Goal: Task Accomplishment & Management: Complete application form

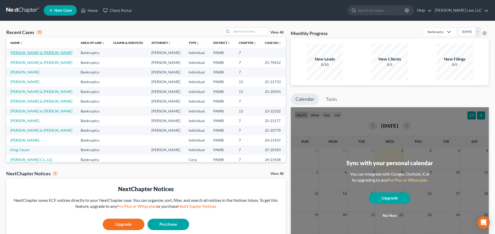
click at [39, 53] on link "[PERSON_NAME] & [PERSON_NAME]" at bounding box center [41, 52] width 62 height 4
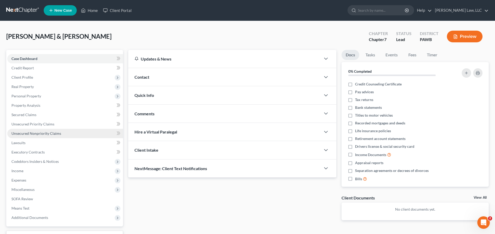
click at [39, 134] on span "Unsecured Nonpriority Claims" at bounding box center [36, 133] width 50 height 4
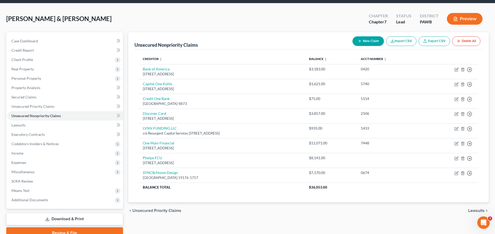
scroll to position [42, 0]
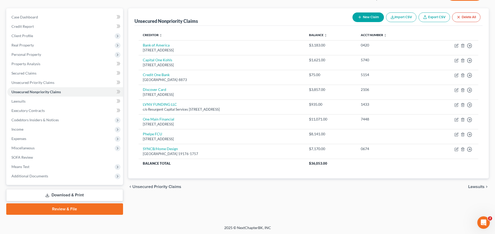
click at [366, 17] on button "New Claim" at bounding box center [367, 17] width 31 height 10
select select "2"
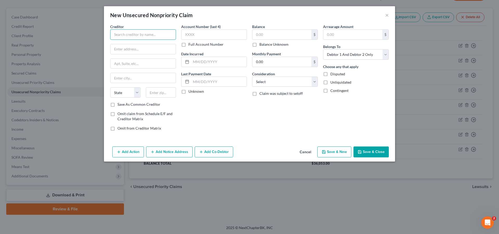
click at [150, 36] on input "text" at bounding box center [143, 34] width 66 height 10
click at [126, 35] on input "SYNC [PERSON_NAME]'s Club" at bounding box center [143, 34] width 66 height 10
click at [125, 35] on input "SYNC [PERSON_NAME]'s Club" at bounding box center [143, 34] width 66 height 10
type input "SYNC/[PERSON_NAME]'s Club"
click at [129, 50] on input "text" at bounding box center [143, 49] width 65 height 10
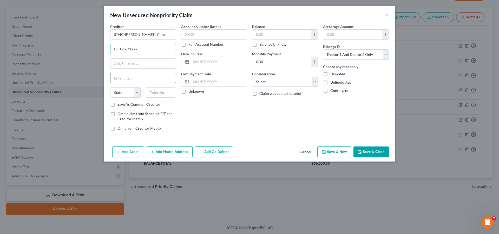
type input "PO Box 71727"
click at [141, 80] on input "text" at bounding box center [143, 78] width 65 height 10
type input "[GEOGRAPHIC_DATA]"
select select "39"
type input "19176-1727"
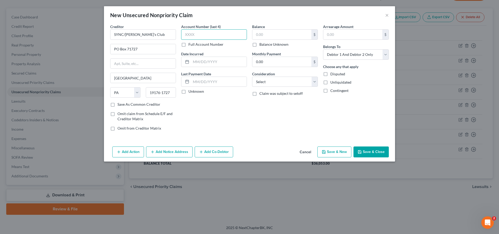
click at [211, 35] on input "text" at bounding box center [214, 34] width 66 height 10
click at [202, 38] on input "text" at bounding box center [214, 34] width 66 height 10
type input "9416"
click at [201, 62] on input "text" at bounding box center [219, 62] width 56 height 10
type input "[DATE]"
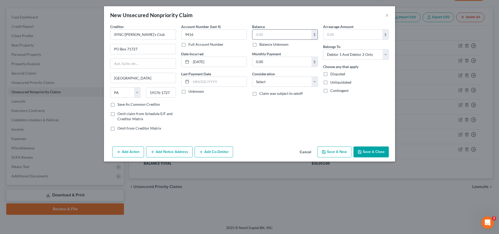
click at [284, 34] on input "text" at bounding box center [281, 35] width 59 height 10
type input "1,354.00"
click at [252, 77] on select "Select Cable / Satellite Services Collection Agency Credit Card Debt Debt Couns…" at bounding box center [285, 82] width 66 height 10
select select "2"
click option "Credit Card Debt" at bounding box center [0, 0] width 0 height 0
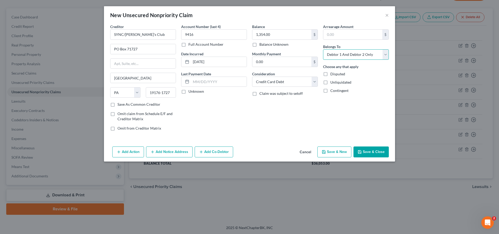
click at [323, 49] on select "Select Debtor 1 Only Debtor 2 Only Debtor 1 And Debtor 2 Only At Least One Of T…" at bounding box center [356, 54] width 66 height 10
select select "1"
click option "Debtor 2 Only" at bounding box center [0, 0] width 0 height 0
click at [374, 149] on button "Save & Close" at bounding box center [371, 152] width 35 height 11
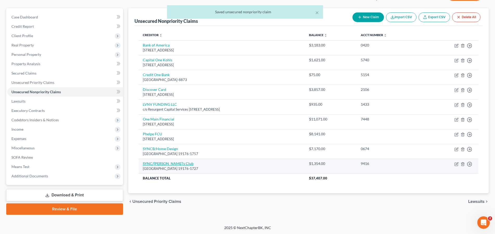
click at [158, 165] on link "SYNC/[PERSON_NAME]'s Club" at bounding box center [168, 163] width 51 height 4
select select "39"
select select "2"
select select "1"
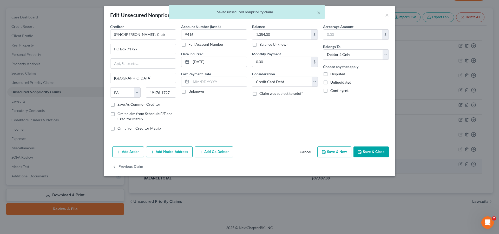
click at [158, 165] on div "Previous Claim" at bounding box center [249, 169] width 291 height 15
click at [118, 105] on label "Save As Common Creditor" at bounding box center [139, 104] width 43 height 5
click at [120, 105] on input "Save As Common Creditor" at bounding box center [121, 103] width 3 height 3
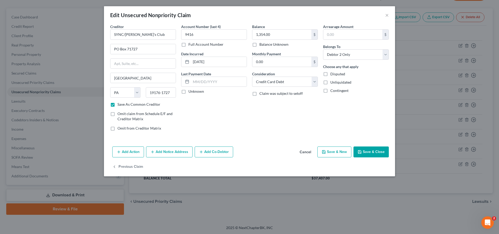
click at [343, 152] on button "Save & New" at bounding box center [334, 152] width 34 height 11
checkbox input "false"
select select "2"
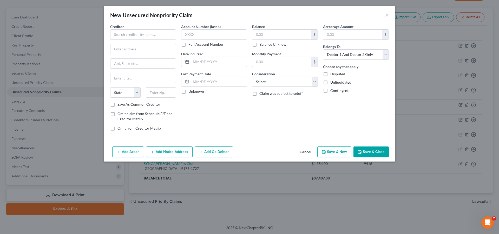
type input "0"
click at [145, 36] on input "text" at bounding box center [143, 34] width 66 height 10
click at [132, 51] on div "[GEOGRAPHIC_DATA] 19176-1737" at bounding box center [141, 48] width 54 height 4
type input "SYNCB/Amazon PLCC"
type input "PO Box 71737"
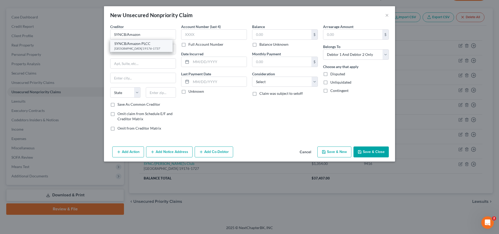
type input "[GEOGRAPHIC_DATA]"
select select "39"
type input "19176-1737"
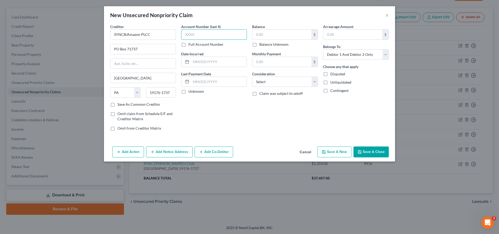
click at [203, 38] on input "text" at bounding box center [214, 34] width 66 height 10
type input "3340"
click at [222, 66] on input "text" at bounding box center [219, 62] width 56 height 10
type input "[DATE]"
click at [277, 35] on input "text" at bounding box center [281, 35] width 59 height 10
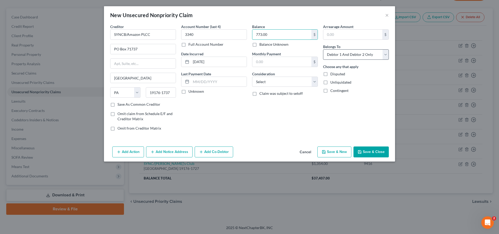
type input "773.00"
click at [323, 49] on select "Select Debtor 1 Only Debtor 2 Only Debtor 1 And Debtor 2 Only At Least One Of T…" at bounding box center [356, 54] width 66 height 10
select select "1"
click option "Debtor 2 Only" at bounding box center [0, 0] width 0 height 0
click at [118, 106] on label "Save As Common Creditor" at bounding box center [139, 104] width 43 height 5
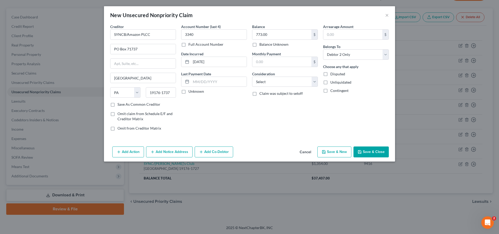
click at [120, 105] on input "Save As Common Creditor" at bounding box center [121, 103] width 3 height 3
checkbox input "true"
click at [336, 152] on button "Save & New" at bounding box center [334, 152] width 34 height 11
select select "2"
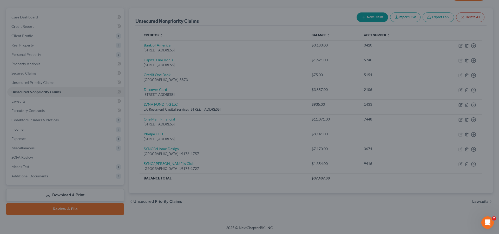
checkbox input "false"
type input "0.00"
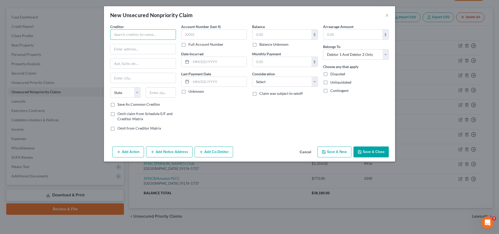
click at [130, 39] on input "text" at bounding box center [143, 34] width 66 height 10
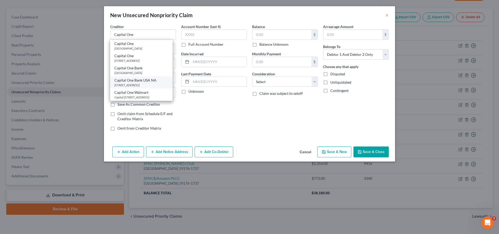
click at [143, 87] on div "[STREET_ADDRESS]" at bounding box center [141, 85] width 54 height 4
type input "Capital One Bank USA NA"
type input "PO Box 31923"
type input "[GEOGRAPHIC_DATA]"
select select "46"
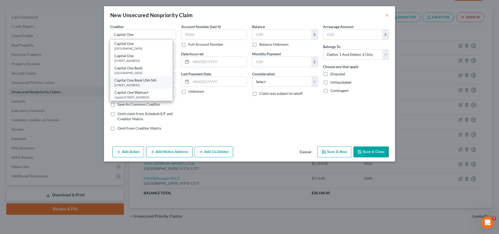
type input "84131-1293"
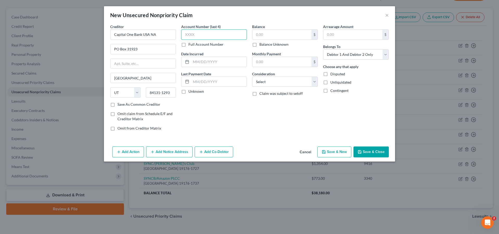
click at [206, 33] on input "text" at bounding box center [214, 34] width 66 height 10
type input "2547"
click at [213, 65] on input "text" at bounding box center [219, 62] width 56 height 10
type input "[DATE]"
click at [274, 34] on input "text" at bounding box center [281, 35] width 59 height 10
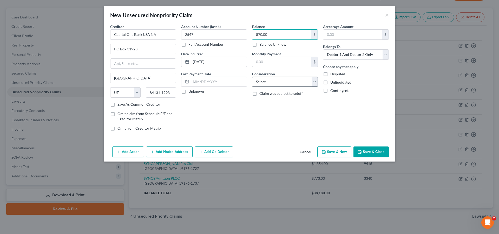
type input "870.00"
click at [252, 77] on select "Select Cable / Satellite Services Collection Agency Credit Card Debt Debt Couns…" at bounding box center [285, 82] width 66 height 10
select select "2"
click option "Credit Card Debt" at bounding box center [0, 0] width 0 height 0
click at [323, 49] on select "Select Debtor 1 Only Debtor 2 Only Debtor 1 And Debtor 2 Only At Least One Of T…" at bounding box center [356, 54] width 66 height 10
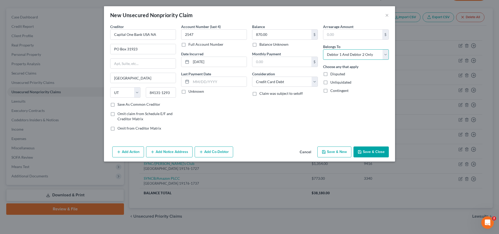
select select "1"
click option "Debtor 2 Only" at bounding box center [0, 0] width 0 height 0
click at [118, 105] on label "Save As Common Creditor" at bounding box center [139, 104] width 43 height 5
click at [120, 105] on input "Save As Common Creditor" at bounding box center [121, 103] width 3 height 3
click at [332, 154] on button "Save & New" at bounding box center [334, 152] width 34 height 11
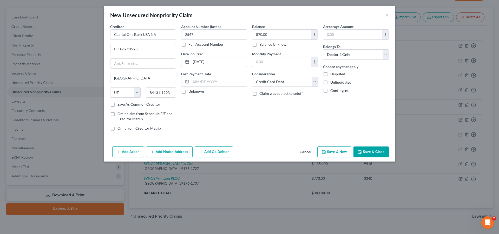
checkbox input "false"
select select "2"
type input "0.00"
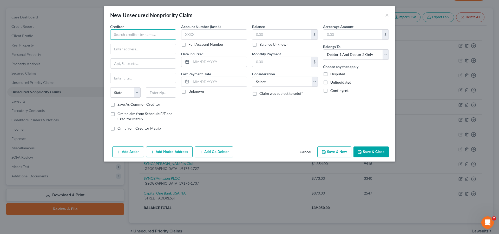
click at [148, 36] on input "text" at bounding box center [143, 34] width 66 height 10
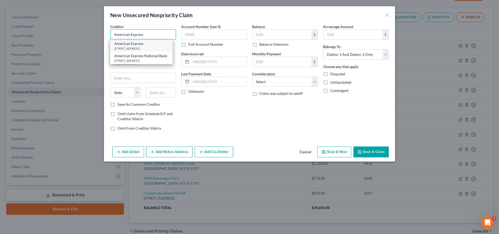
type input "American Express"
click at [152, 50] on div "[STREET_ADDRESS]" at bounding box center [141, 48] width 54 height 4
type input "PO Box 981537"
type input "[GEOGRAPHIC_DATA]"
select select "45"
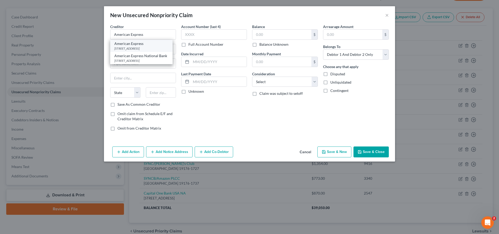
type input "79998"
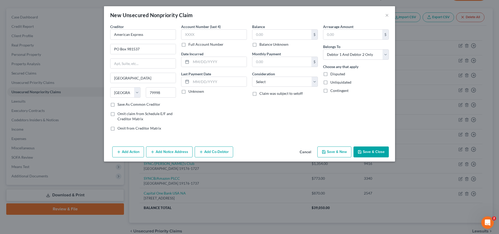
click at [118, 104] on label "Save As Common Creditor" at bounding box center [139, 104] width 43 height 5
click at [118, 105] on label "Save As Common Creditor" at bounding box center [139, 104] width 43 height 5
click at [120, 105] on input "Save As Common Creditor" at bounding box center [121, 103] width 3 height 3
checkbox input "true"
click at [214, 36] on input "text" at bounding box center [214, 34] width 66 height 10
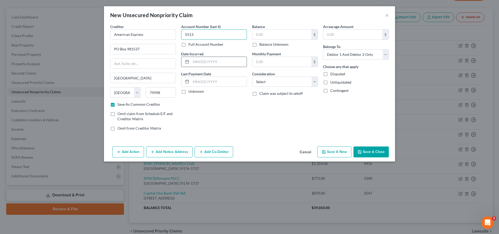
type input "5513"
click at [224, 59] on input "text" at bounding box center [219, 62] width 56 height 10
type input "[DATE]"
click at [276, 37] on input "text" at bounding box center [281, 35] width 59 height 10
type input "1,191.00"
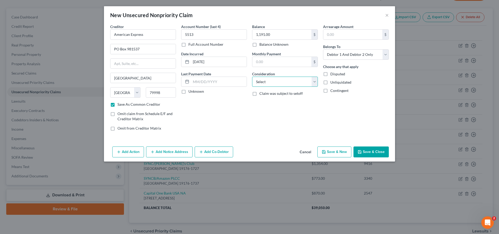
click at [252, 77] on select "Select Cable / Satellite Services Collection Agency Credit Card Debt Debt Couns…" at bounding box center [285, 82] width 66 height 10
select select "2"
click option "Credit Card Debt" at bounding box center [0, 0] width 0 height 0
click at [323, 49] on select "Select Debtor 1 Only Debtor 2 Only Debtor 1 And Debtor 2 Only At Least One Of T…" at bounding box center [356, 54] width 66 height 10
select select "1"
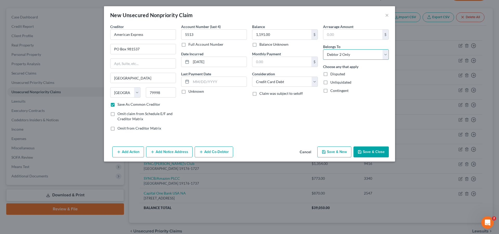
click option "Debtor 2 Only" at bounding box center [0, 0] width 0 height 0
click at [340, 157] on button "Save & New" at bounding box center [334, 152] width 34 height 11
checkbox input "false"
select select "2"
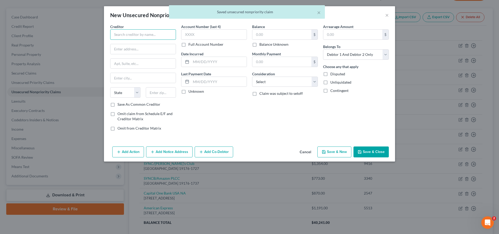
click at [133, 36] on input "text" at bounding box center [143, 34] width 66 height 10
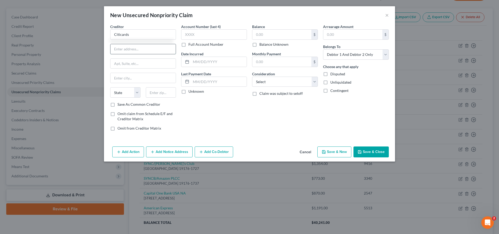
click at [133, 49] on input "text" at bounding box center [143, 49] width 65 height 10
click at [136, 36] on input "Citicards" at bounding box center [143, 34] width 66 height 10
type input "Citicards CBNA"
click at [124, 46] on input "text" at bounding box center [143, 49] width 65 height 10
type input "[STREET_ADDRESS]"
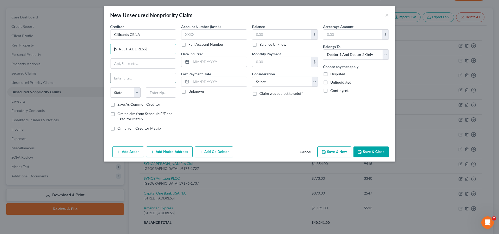
click at [122, 80] on input "text" at bounding box center [143, 78] width 65 height 10
type input "[GEOGRAPHIC_DATA]"
click at [110, 87] on select "State [US_STATE] AK AR AZ CA CO CT DE DC [GEOGRAPHIC_DATA] [GEOGRAPHIC_DATA] GU…" at bounding box center [125, 92] width 30 height 10
select select "43"
click option "SD" at bounding box center [0, 0] width 0 height 0
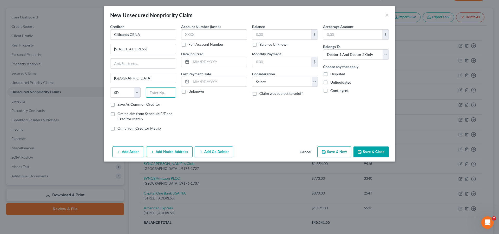
click at [171, 92] on input "text" at bounding box center [161, 92] width 30 height 10
type input "57108"
type input "[GEOGRAPHIC_DATA]"
click at [203, 35] on input "text" at bounding box center [214, 34] width 66 height 10
type input "3995"
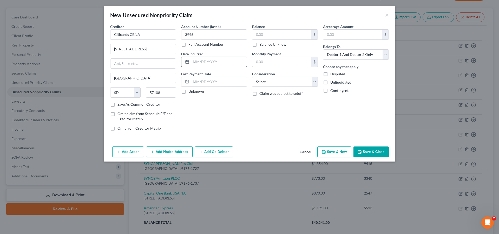
click at [209, 67] on div "Account Number (last 4) 3995 Full Account Number Date Incurred Last Payment Dat…" at bounding box center [214, 79] width 71 height 111
click at [208, 63] on input "text" at bounding box center [219, 62] width 56 height 10
type input "[DATE]"
click at [279, 34] on input "text" at bounding box center [281, 35] width 59 height 10
type input "2,384.00"
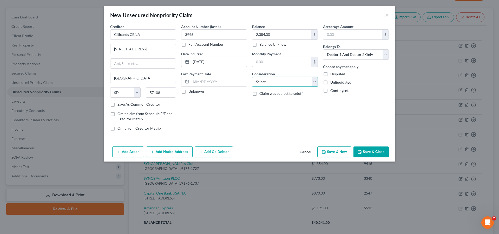
click at [252, 77] on select "Select Cable / Satellite Services Collection Agency Credit Card Debt Debt Couns…" at bounding box center [285, 82] width 66 height 10
select select "2"
click option "Credit Card Debt" at bounding box center [0, 0] width 0 height 0
click at [323, 49] on select "Select Debtor 1 Only Debtor 2 Only Debtor 1 And Debtor 2 Only At Least One Of T…" at bounding box center [356, 54] width 66 height 10
select select "1"
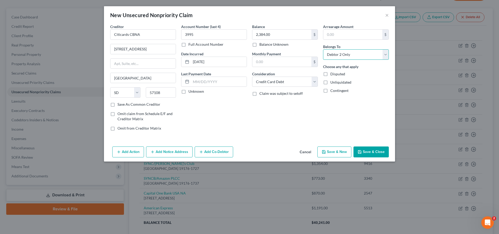
click option "Debtor 2 Only" at bounding box center [0, 0] width 0 height 0
click at [378, 152] on button "Save & Close" at bounding box center [371, 152] width 35 height 11
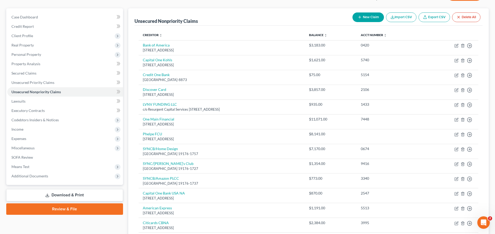
click at [372, 16] on button "New Claim" at bounding box center [367, 17] width 31 height 10
select select "2"
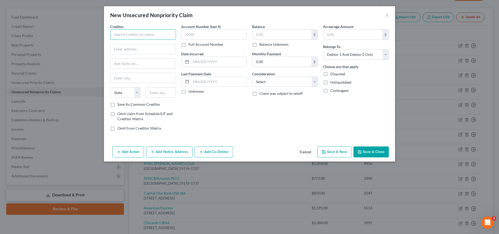
click at [131, 34] on input "text" at bounding box center [143, 34] width 66 height 10
type input "Discover Card"
click at [137, 48] on div "[STREET_ADDRESS]" at bounding box center [141, 48] width 54 height 4
type input "PO Box 30939"
type input "[GEOGRAPHIC_DATA]"
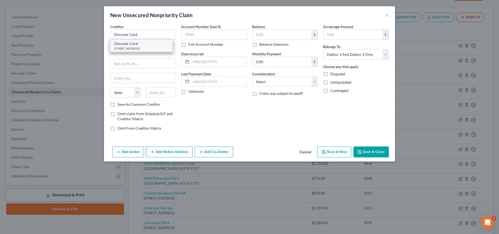
select select "46"
type input "84130-0939"
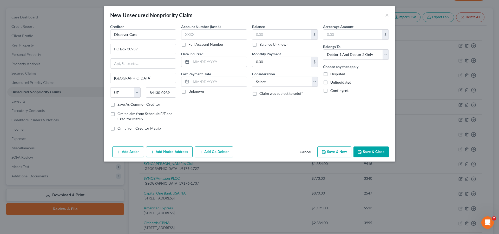
click at [118, 105] on label "Save As Common Creditor" at bounding box center [139, 104] width 43 height 5
click at [120, 105] on input "Save As Common Creditor" at bounding box center [121, 103] width 3 height 3
checkbox input "true"
click at [204, 35] on input "text" at bounding box center [214, 34] width 66 height 10
type input "7529"
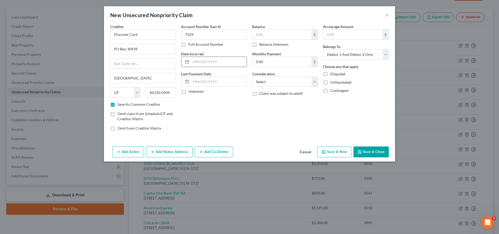
click at [224, 67] on input "text" at bounding box center [219, 62] width 56 height 10
type input "[DATE]"
click at [272, 34] on input "text" at bounding box center [281, 35] width 59 height 10
type input "8,529.00"
click at [252, 77] on select "Select Cable / Satellite Services Collection Agency Credit Card Debt Debt Couns…" at bounding box center [285, 82] width 66 height 10
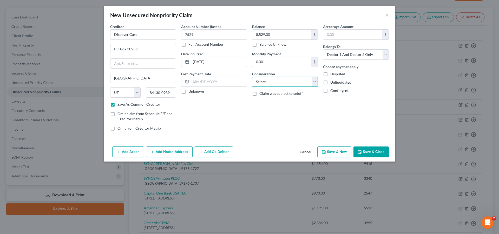
select select "2"
click option "Credit Card Debt" at bounding box center [0, 0] width 0 height 0
click at [323, 49] on select "Select Debtor 1 Only Debtor 2 Only Debtor 1 And Debtor 2 Only At Least One Of T…" at bounding box center [356, 54] width 66 height 10
select select "0"
click option "Debtor 1 Only" at bounding box center [0, 0] width 0 height 0
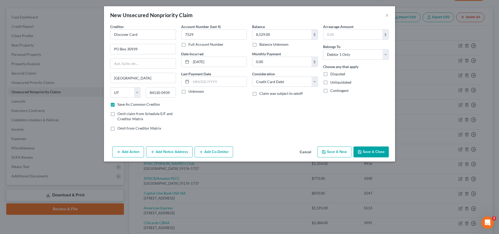
click at [335, 151] on button "Save & New" at bounding box center [334, 152] width 34 height 11
checkbox input "false"
select select "2"
click at [129, 33] on input "text" at bounding box center [143, 34] width 66 height 10
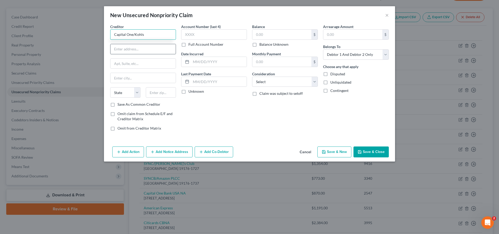
type input "Capital One/Kohls"
click at [140, 51] on input "text" at bounding box center [143, 49] width 65 height 10
type input "PO Box 31293"
click at [131, 76] on input "text" at bounding box center [143, 78] width 65 height 10
type input "[GEOGRAPHIC_DATA]"
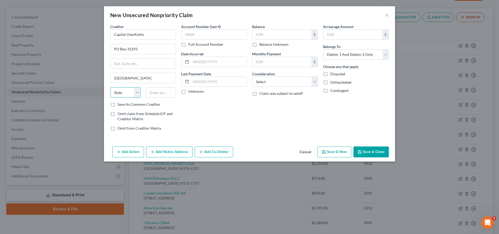
select select "46"
click at [158, 92] on input "text" at bounding box center [161, 92] width 30 height 10
type input "84131-0293"
click at [198, 37] on input "text" at bounding box center [214, 34] width 66 height 10
type input "0626"
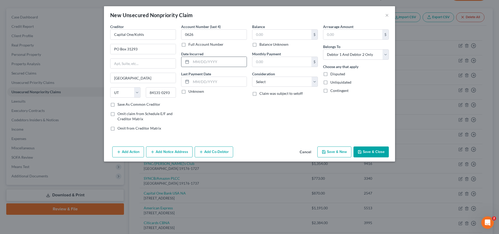
click at [209, 64] on input "text" at bounding box center [219, 62] width 56 height 10
type input "[DATE]"
click at [264, 33] on input "text" at bounding box center [281, 35] width 59 height 10
type input "552.00"
click at [252, 77] on select "Select Cable / Satellite Services Collection Agency Credit Card Debt Debt Couns…" at bounding box center [285, 82] width 66 height 10
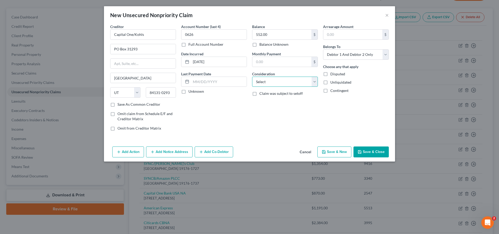
select select "2"
click option "Credit Card Debt" at bounding box center [0, 0] width 0 height 0
click at [323, 49] on select "Select Debtor 1 Only Debtor 2 Only Debtor 1 And Debtor 2 Only At Least One Of T…" at bounding box center [356, 54] width 66 height 10
select select "0"
click option "Debtor 1 Only" at bounding box center [0, 0] width 0 height 0
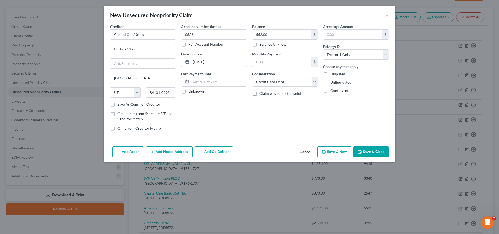
click at [118, 105] on label "Save As Common Creditor" at bounding box center [139, 104] width 43 height 5
click at [120, 105] on input "Save As Common Creditor" at bounding box center [121, 103] width 3 height 3
click at [367, 151] on button "Save & Close" at bounding box center [371, 152] width 35 height 11
checkbox input "false"
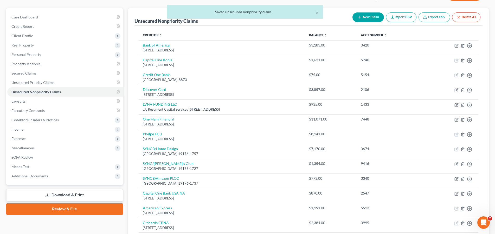
click at [369, 17] on div "× Saved unsecured nonpriority claim [PERSON_NAME] & [PERSON_NAME] Upgraded Chap…" at bounding box center [247, 144] width 495 height 330
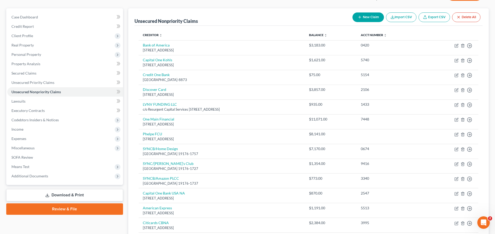
click at [368, 16] on button "New Claim" at bounding box center [367, 17] width 31 height 10
select select "2"
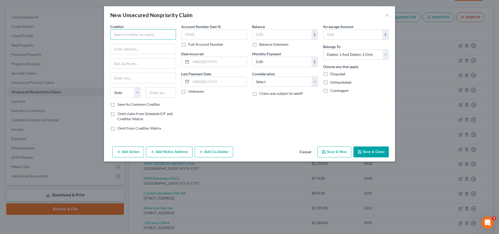
click at [148, 34] on input "text" at bounding box center [143, 34] width 66 height 10
type input "Monro-DC/CBNA"
click at [126, 48] on input "text" at bounding box center [143, 49] width 65 height 10
type input "[STREET_ADDRESS]"
drag, startPoint x: 133, startPoint y: 60, endPoint x: 143, endPoint y: 70, distance: 13.8
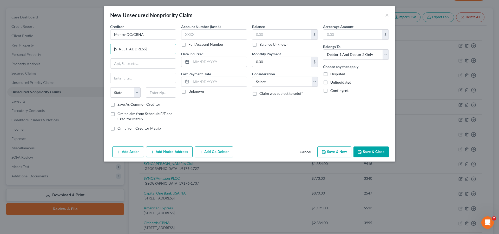
click at [141, 67] on input "text" at bounding box center [143, 64] width 65 height 10
click at [121, 64] on input "Siouz Fall" at bounding box center [143, 64] width 65 height 10
click at [131, 66] on input "Sioux Fall" at bounding box center [143, 64] width 65 height 10
type input "[GEOGRAPHIC_DATA]"
drag, startPoint x: 133, startPoint y: 65, endPoint x: 108, endPoint y: 64, distance: 25.2
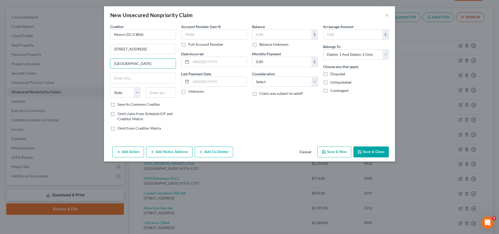
click at [111, 64] on input "[GEOGRAPHIC_DATA]" at bounding box center [143, 64] width 65 height 10
click at [119, 80] on input "text" at bounding box center [143, 78] width 65 height 10
paste input "[GEOGRAPHIC_DATA]"
type input "[GEOGRAPHIC_DATA]"
click at [110, 87] on select "State [US_STATE] AK AR AZ CA CO CT DE DC [GEOGRAPHIC_DATA] [GEOGRAPHIC_DATA] GU…" at bounding box center [125, 92] width 30 height 10
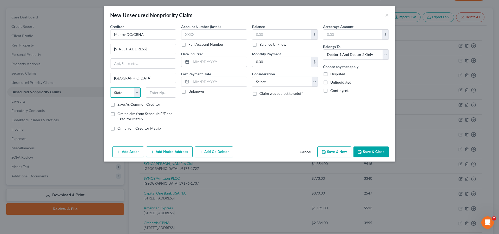
select select "43"
click option "SD" at bounding box center [0, 0] width 0 height 0
click at [163, 96] on input "text" at bounding box center [161, 92] width 30 height 10
type input "57108"
click at [206, 35] on input "text" at bounding box center [214, 34] width 66 height 10
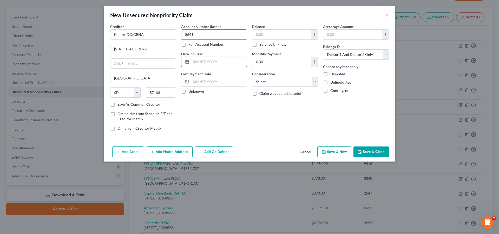
type input "8641"
click at [226, 64] on input "text" at bounding box center [219, 62] width 56 height 10
type input "[DATE]"
click at [263, 37] on input "text" at bounding box center [281, 35] width 59 height 10
type input "1,114.00"
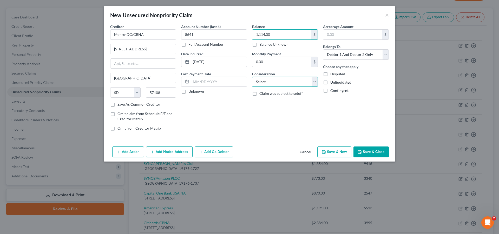
click at [252, 77] on select "Select Cable / Satellite Services Collection Agency Credit Card Debt Debt Couns…" at bounding box center [285, 82] width 66 height 10
select select "2"
click option "Credit Card Debt" at bounding box center [0, 0] width 0 height 0
click at [323, 49] on select "Select Debtor 1 Only Debtor 2 Only Debtor 1 And Debtor 2 Only At Least One Of T…" at bounding box center [356, 54] width 66 height 10
select select "0"
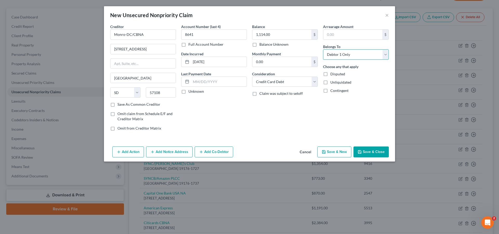
click option "Debtor 1 Only" at bounding box center [0, 0] width 0 height 0
click at [342, 154] on button "Save & New" at bounding box center [334, 152] width 34 height 11
select select "2"
click at [386, 16] on button "×" at bounding box center [387, 15] width 4 height 6
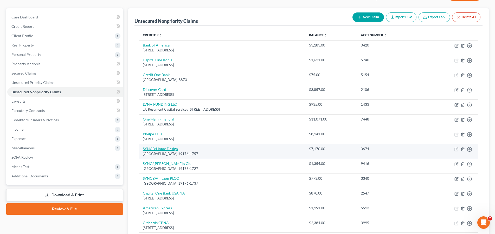
click at [170, 149] on link "SYNCB/Home Design" at bounding box center [160, 149] width 35 height 4
select select "39"
select select "2"
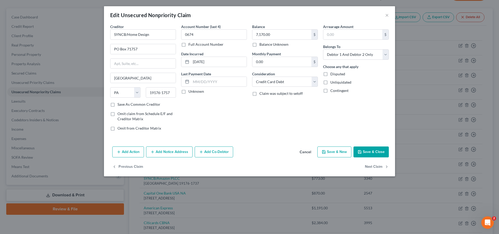
click at [366, 153] on button "Save & Close" at bounding box center [371, 152] width 35 height 11
type input "0"
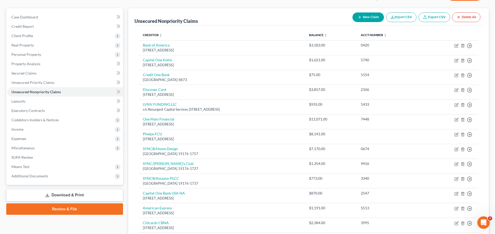
click at [373, 19] on button "New Claim" at bounding box center [367, 17] width 31 height 10
select select "2"
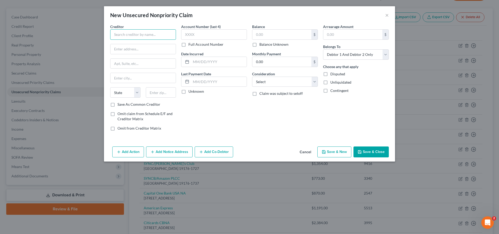
click at [131, 30] on input "text" at bounding box center [143, 34] width 66 height 10
click at [141, 47] on div "[GEOGRAPHIC_DATA] 19176" at bounding box center [141, 48] width 54 height 4
type input "SYNCB/TJX CO DC"
type input "PO Box 71737"
type input "[GEOGRAPHIC_DATA]"
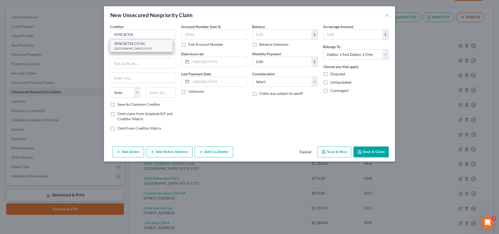
select select "39"
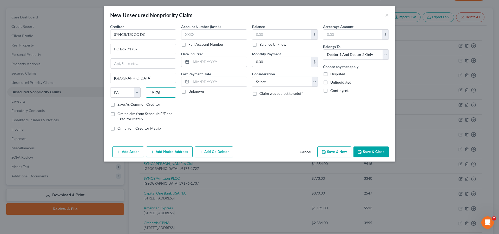
click at [163, 91] on input "19176" at bounding box center [161, 92] width 30 height 10
type input "19176-1737"
click at [118, 106] on label "Save As Common Creditor" at bounding box center [139, 104] width 43 height 5
click at [120, 105] on input "Save As Common Creditor" at bounding box center [121, 103] width 3 height 3
checkbox input "true"
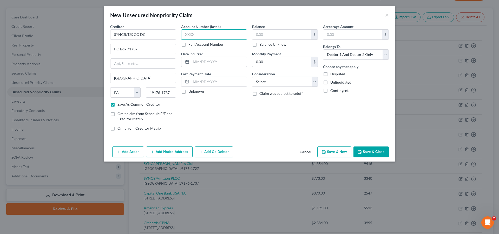
click at [215, 35] on input "text" at bounding box center [214, 34] width 66 height 10
type input "0124"
click at [220, 63] on input "text" at bounding box center [219, 62] width 56 height 10
type input "[DATE]"
click at [277, 35] on input "text" at bounding box center [281, 35] width 59 height 10
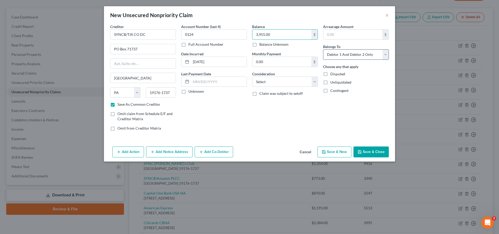
type input "3,955.00"
click at [323, 49] on select "Select Debtor 1 Only Debtor 2 Only Debtor 1 And Debtor 2 Only At Least One Of T…" at bounding box center [356, 54] width 66 height 10
select select "0"
click option "Debtor 1 Only" at bounding box center [0, 0] width 0 height 0
click at [337, 154] on button "Save & New" at bounding box center [334, 152] width 34 height 11
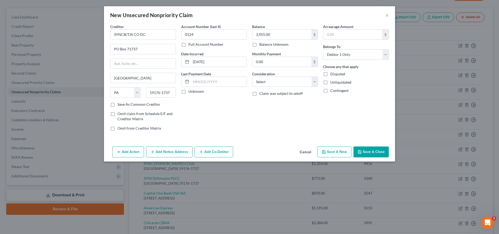
checkbox input "false"
select select "2"
click at [137, 36] on input "text" at bounding box center [143, 34] width 66 height 10
type input "Citicards"
click at [134, 50] on input "text" at bounding box center [143, 49] width 65 height 10
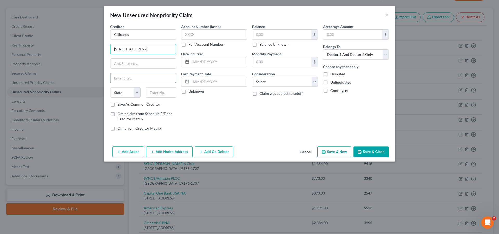
type input "[STREET_ADDRESS]"
click at [125, 77] on input "text" at bounding box center [143, 78] width 65 height 10
type input "[GEOGRAPHIC_DATA]"
click at [110, 87] on select "State [US_STATE] AK AR AZ CA CO CT DE DC [GEOGRAPHIC_DATA] [GEOGRAPHIC_DATA] GU…" at bounding box center [125, 92] width 30 height 10
select select "43"
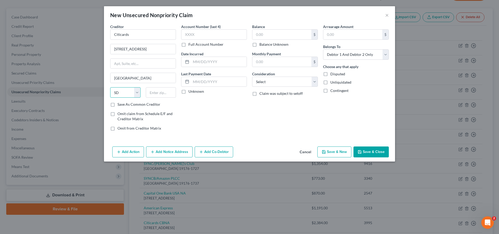
click option "SD" at bounding box center [0, 0] width 0 height 0
click at [161, 95] on input "text" at bounding box center [161, 92] width 30 height 10
type input "57108"
click at [118, 104] on label "Save As Common Creditor" at bounding box center [139, 104] width 43 height 5
click at [120, 104] on input "Save As Common Creditor" at bounding box center [121, 103] width 3 height 3
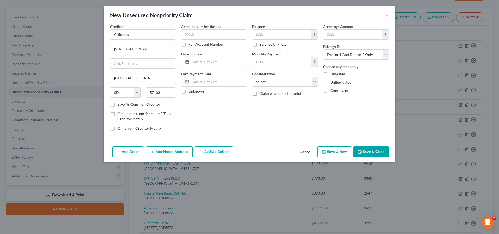
checkbox input "true"
click at [199, 37] on input "text" at bounding box center [214, 34] width 66 height 10
type input "3995"
click at [226, 69] on div "Account Number (last 4) 3995 Full Account Number Date Incurred Last Payment Dat…" at bounding box center [214, 79] width 71 height 111
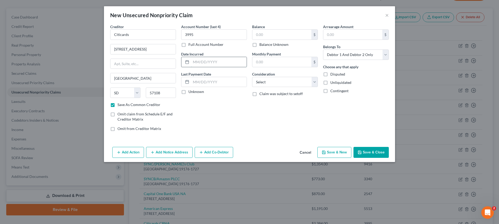
click at [214, 65] on input "text" at bounding box center [219, 62] width 56 height 10
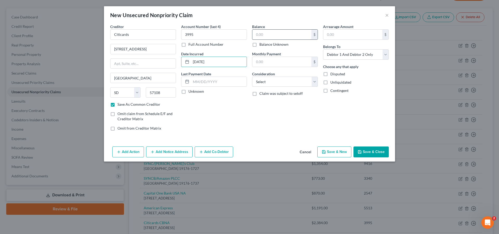
type input "[DATE]"
click at [280, 33] on input "text" at bounding box center [281, 35] width 59 height 10
type input "2,384.00"
click at [323, 49] on select "Select Debtor 1 Only Debtor 2 Only Debtor 1 And Debtor 2 Only At Least One Of T…" at bounding box center [356, 54] width 66 height 10
select select "0"
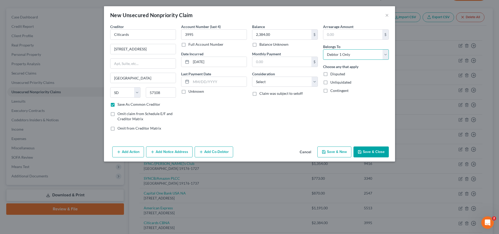
click option "Debtor 1 Only" at bounding box center [0, 0] width 0 height 0
click at [372, 153] on button "Save & Close" at bounding box center [371, 152] width 35 height 11
checkbox input "false"
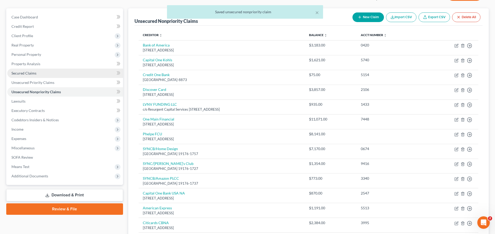
click at [36, 72] on link "Secured Claims" at bounding box center [65, 73] width 116 height 9
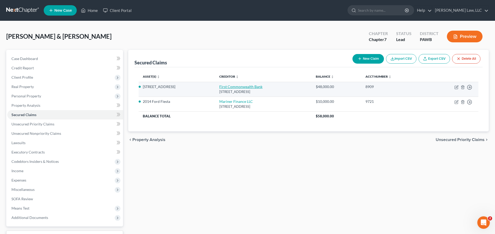
click at [228, 87] on link "First Commonwealth Bank" at bounding box center [240, 87] width 43 height 4
select select "36"
select select "3"
select select "4"
select select "2"
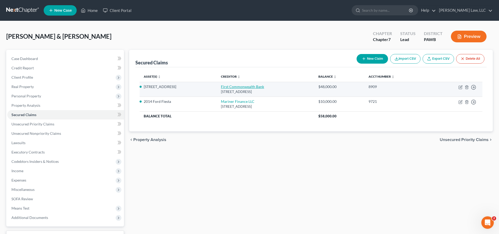
select select "0"
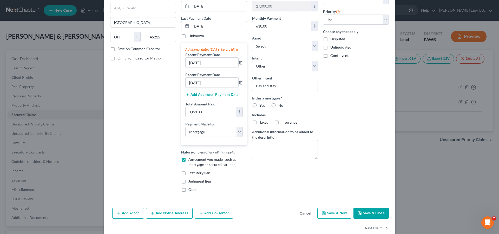
scroll to position [71, 0]
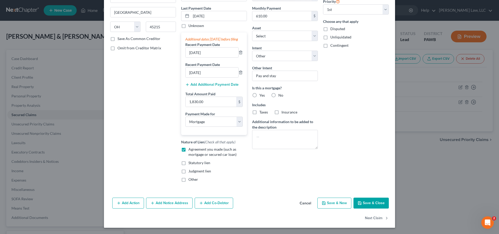
click at [365, 204] on button "Save & Close" at bounding box center [371, 203] width 35 height 11
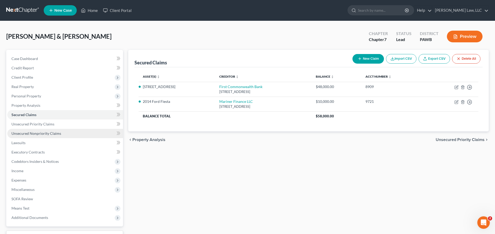
click at [30, 134] on span "Unsecured Nonpriority Claims" at bounding box center [36, 133] width 50 height 4
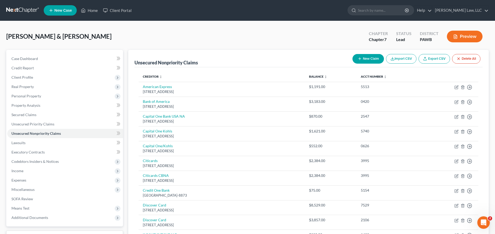
click at [371, 57] on button "New Claim" at bounding box center [367, 59] width 31 height 10
select select "2"
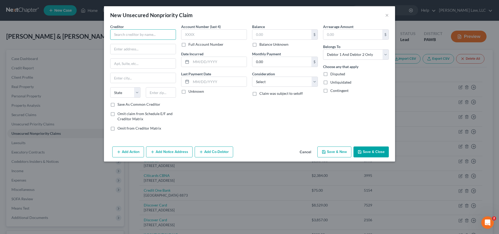
click at [136, 35] on input "text" at bounding box center [143, 34] width 66 height 10
type input "Citizens Bank"
click at [131, 53] on input "text" at bounding box center [143, 49] width 65 height 10
type input "PO Box 7092"
click at [135, 81] on input "text" at bounding box center [143, 78] width 65 height 10
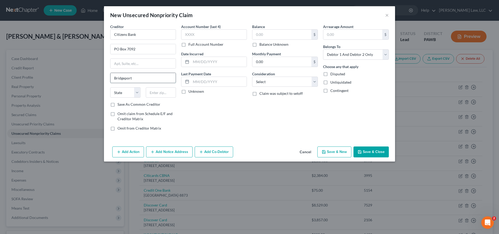
type input "Bridgeport"
click at [110, 87] on select "State [US_STATE] AK AR AZ CA CO CT DE DC [GEOGRAPHIC_DATA] [GEOGRAPHIC_DATA] GU…" at bounding box center [125, 92] width 30 height 10
select select "6"
click option "CT" at bounding box center [0, 0] width 0 height 0
click at [158, 92] on input "text" at bounding box center [161, 92] width 30 height 10
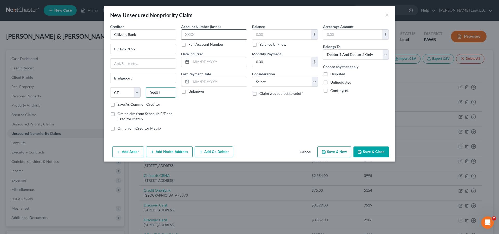
type input "06601"
click at [209, 36] on input "text" at bounding box center [214, 34] width 66 height 10
type input "5606"
click at [230, 58] on div at bounding box center [214, 62] width 66 height 10
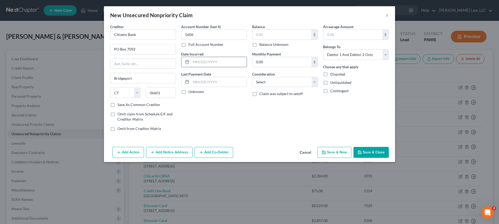
click at [228, 59] on input "text" at bounding box center [219, 62] width 56 height 10
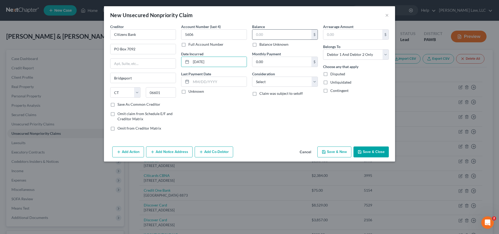
type input "[DATE]"
click at [272, 37] on input "text" at bounding box center [281, 35] width 59 height 10
type input "5,444.00"
click at [252, 77] on select "Select Cable / Satellite Services Collection Agency Credit Card Debt Debt Couns…" at bounding box center [285, 82] width 66 height 10
select select "2"
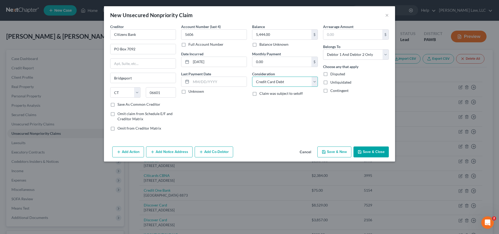
click option "Credit Card Debt" at bounding box center [0, 0] width 0 height 0
click at [323, 49] on select "Select Debtor 1 Only Debtor 2 Only Debtor 1 And Debtor 2 Only At Least One Of T…" at bounding box center [356, 54] width 66 height 10
select select "0"
click option "Debtor 1 Only" at bounding box center [0, 0] width 0 height 0
drag, startPoint x: 342, startPoint y: 152, endPoint x: 340, endPoint y: 149, distance: 3.1
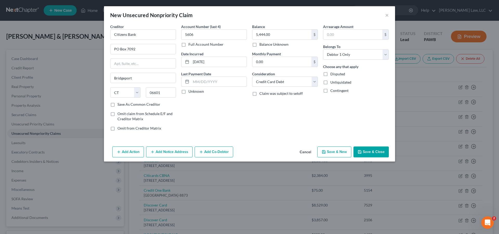
click at [342, 152] on button "Save & New" at bounding box center [334, 152] width 34 height 11
select select "2"
click at [387, 15] on button "×" at bounding box center [387, 15] width 4 height 6
click at [387, 15] on div "New Unsecured Nonpriority Claim × Creditor * State [US_STATE] AK AR AZ [GEOGRAP…" at bounding box center [249, 117] width 499 height 234
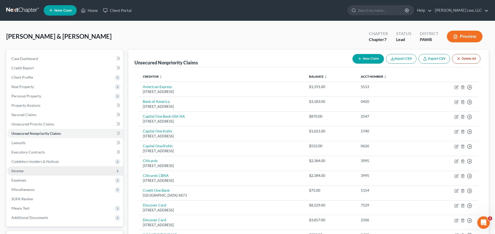
click at [26, 169] on span "Income" at bounding box center [65, 170] width 116 height 9
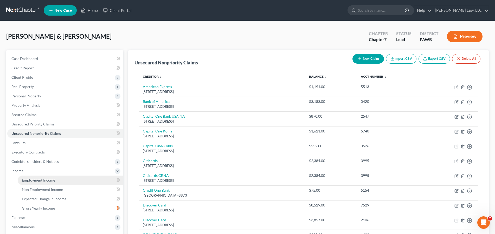
click at [32, 181] on span "Employment Income" at bounding box center [38, 180] width 33 height 4
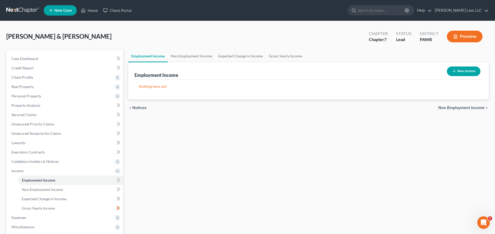
click at [457, 73] on button "New Income" at bounding box center [464, 72] width 34 height 10
select select "0"
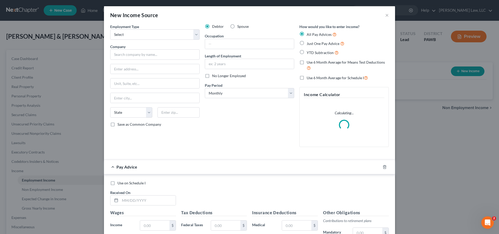
click at [237, 25] on label "Spouse" at bounding box center [242, 26] width 11 height 5
click at [239, 25] on input "Spouse" at bounding box center [240, 25] width 3 height 3
radio input "true"
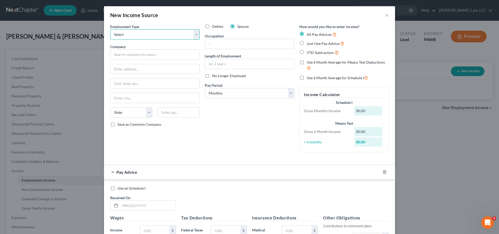
click at [110, 29] on select "Select Full or [DEMOGRAPHIC_DATA] Employment Self Employment" at bounding box center [154, 34] width 89 height 10
select select "0"
click option "Full or [DEMOGRAPHIC_DATA] Employment" at bounding box center [0, 0] width 0 height 0
click at [145, 55] on input "text" at bounding box center [154, 54] width 89 height 10
type input "Achieva Support"
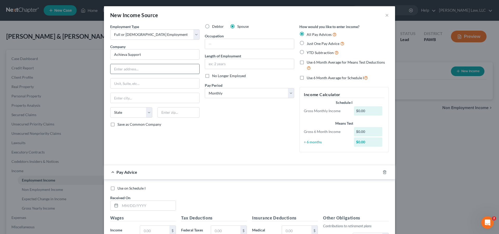
click at [134, 70] on input "text" at bounding box center [155, 69] width 89 height 10
type input "[STREET_ADDRESS][PERSON_NAME]"
click at [132, 98] on input "text" at bounding box center [155, 98] width 89 height 10
click at [135, 96] on input "[GEOGRAPHIC_DATA]" at bounding box center [155, 98] width 89 height 10
type input "[GEOGRAPHIC_DATA]"
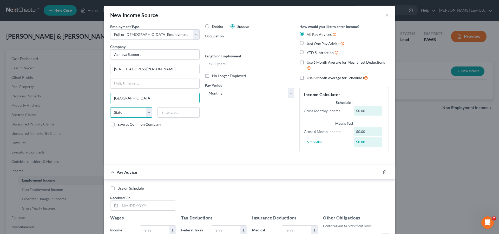
click at [110, 107] on select "State [US_STATE] AK AR AZ CA CO CT DE DC [GEOGRAPHIC_DATA] [GEOGRAPHIC_DATA] GU…" at bounding box center [131, 112] width 42 height 10
select select "39"
click option "PA" at bounding box center [0, 0] width 0 height 0
click at [171, 108] on input "text" at bounding box center [179, 112] width 42 height 10
click at [176, 113] on input "text" at bounding box center [179, 112] width 42 height 10
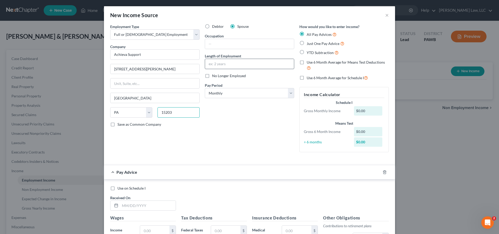
type input "15203"
click at [229, 67] on input "text" at bounding box center [249, 64] width 89 height 10
type input "12 years"
click at [236, 47] on input "text" at bounding box center [249, 44] width 89 height 10
click at [205, 88] on select "Select Monthly Twice Monthly Every Other Week Weekly" at bounding box center [249, 93] width 89 height 10
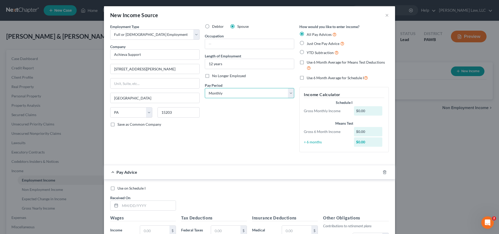
select select "2"
click option "Every Other Week" at bounding box center [0, 0] width 0 height 0
click at [307, 52] on label "YTD Subtraction" at bounding box center [323, 53] width 32 height 6
click at [309, 52] on input "YTD Subtraction" at bounding box center [310, 51] width 3 height 3
radio input "true"
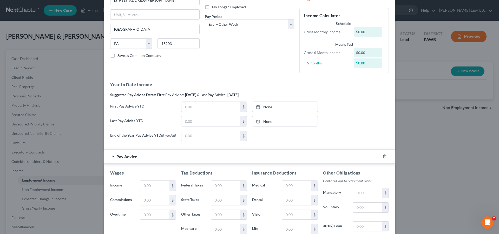
scroll to position [80, 0]
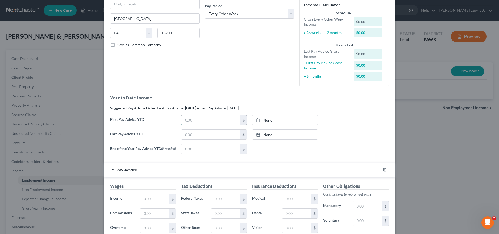
click at [200, 122] on input "text" at bounding box center [210, 120] width 59 height 10
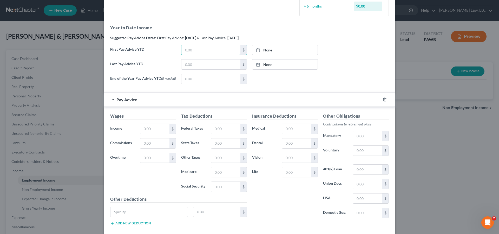
scroll to position [159, 0]
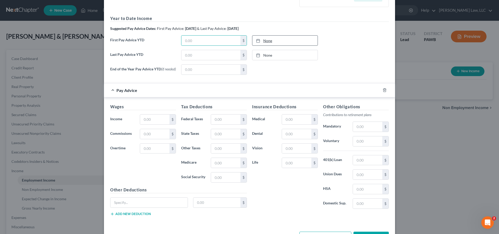
type input "[DATE]"
click at [258, 41] on rect at bounding box center [258, 40] width 3 height 3
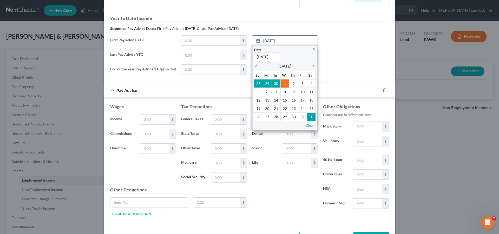
click at [255, 68] on icon "chevron_left" at bounding box center [257, 66] width 7 height 4
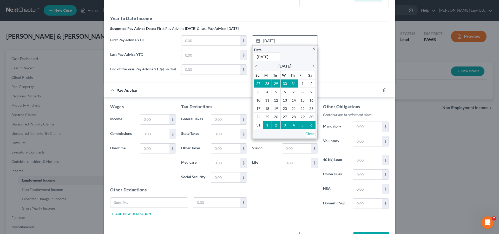
click at [255, 68] on icon "chevron_left" at bounding box center [257, 66] width 7 height 4
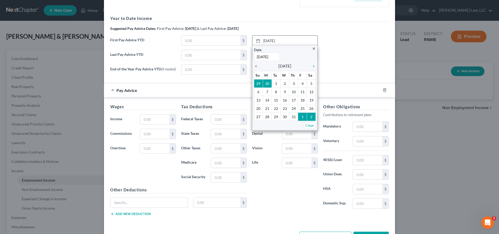
click at [255, 68] on icon "chevron_left" at bounding box center [257, 66] width 7 height 4
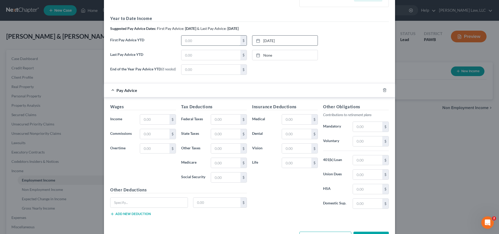
click at [197, 42] on input "text" at bounding box center [210, 41] width 59 height 10
type input "3"
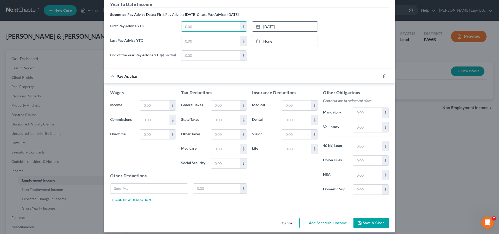
scroll to position [179, 0]
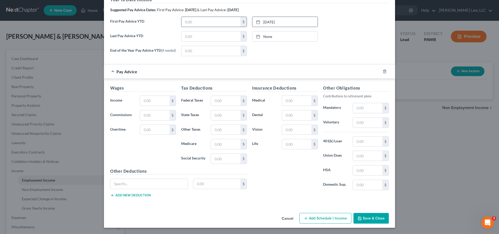
click at [211, 22] on input "text" at bounding box center [210, 22] width 59 height 10
type input "14,324.00"
type input "[DATE]"
click at [265, 36] on link "None" at bounding box center [284, 36] width 65 height 10
click at [203, 36] on input "text" at bounding box center [210, 36] width 59 height 10
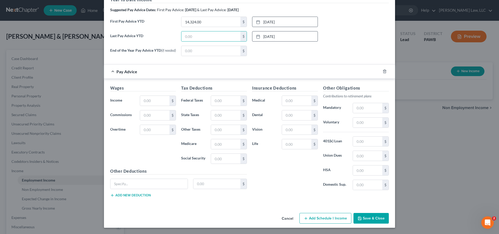
click at [370, 217] on button "Save & Close" at bounding box center [371, 218] width 35 height 11
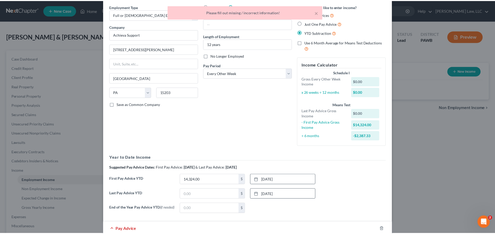
scroll to position [0, 0]
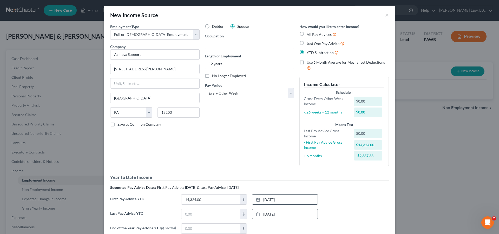
click at [307, 33] on label "All Pay Advices" at bounding box center [322, 34] width 30 height 6
click at [309, 33] on input "All Pay Advices" at bounding box center [310, 32] width 3 height 3
radio input "true"
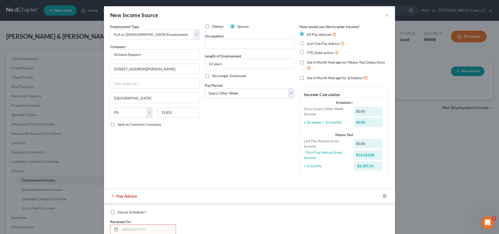
click at [388, 15] on div "New Income Source ×" at bounding box center [249, 15] width 291 height 18
click at [386, 17] on button "×" at bounding box center [387, 15] width 4 height 6
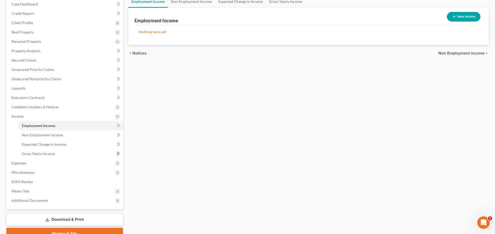
scroll to position [79, 0]
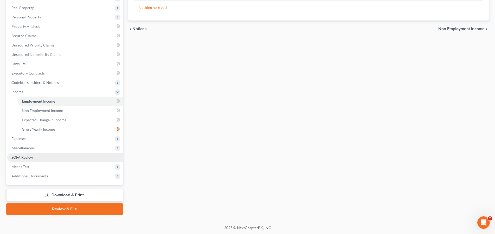
click at [27, 157] on span "SOFA Review" at bounding box center [22, 157] width 22 height 4
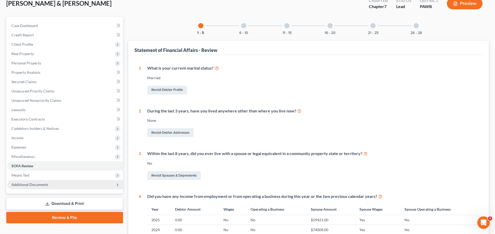
scroll to position [106, 0]
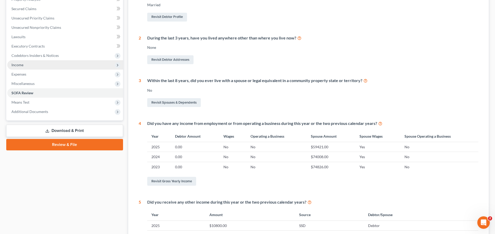
click at [20, 66] on span "Income" at bounding box center [17, 65] width 12 height 4
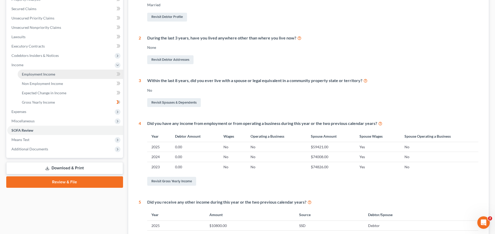
click at [40, 76] on span "Employment Income" at bounding box center [38, 74] width 33 height 4
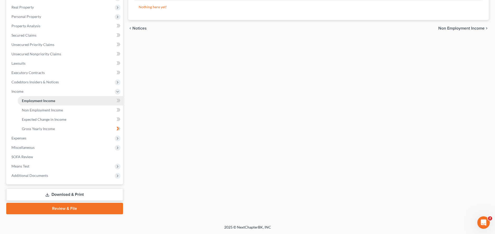
scroll to position [79, 0]
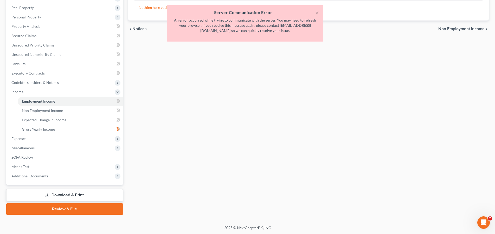
drag, startPoint x: 311, startPoint y: 9, endPoint x: 314, endPoint y: 13, distance: 5.4
click at [312, 11] on div "× Server Communication Error An error occurred while trying to communicate with…" at bounding box center [245, 23] width 156 height 36
click at [316, 13] on button "×" at bounding box center [317, 12] width 4 height 6
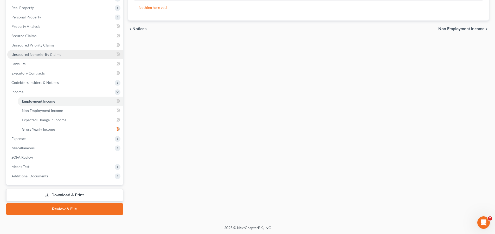
click at [21, 53] on span "Unsecured Nonpriority Claims" at bounding box center [36, 54] width 50 height 4
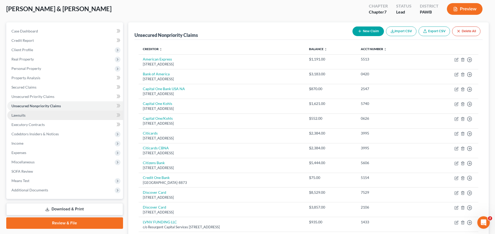
scroll to position [80, 0]
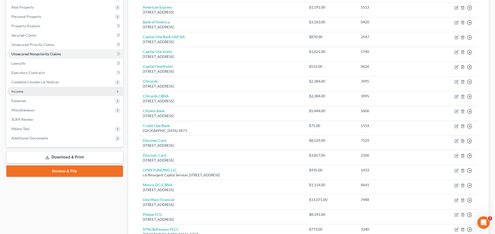
click at [20, 93] on span "Income" at bounding box center [17, 91] width 12 height 4
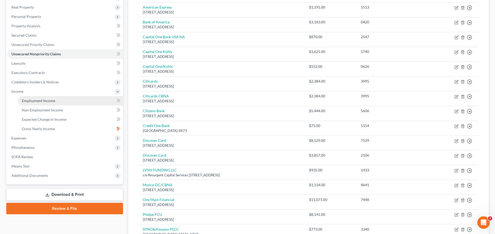
click at [38, 105] on link "Employment Income" at bounding box center [70, 100] width 105 height 9
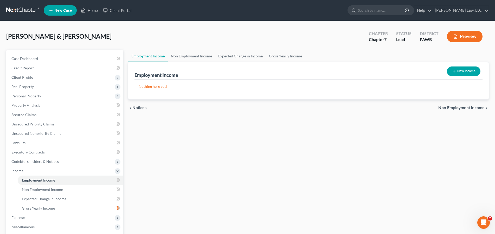
click at [468, 69] on button "New Income" at bounding box center [464, 72] width 34 height 10
select select "0"
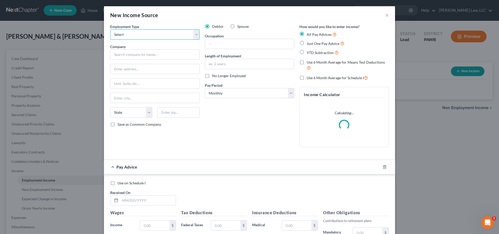
click at [110, 29] on select "Select Full or [DEMOGRAPHIC_DATA] Employment Self Employment" at bounding box center [154, 34] width 89 height 10
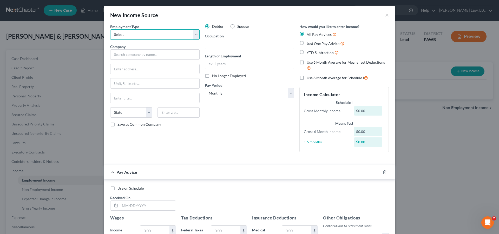
select select "0"
click option "Full or [DEMOGRAPHIC_DATA] Employment" at bounding box center [0, 0] width 0 height 0
click at [131, 56] on input "text" at bounding box center [154, 54] width 89 height 10
type input "Achieva"
click at [205, 88] on select "Select Monthly Twice Monthly Every Other Week Weekly" at bounding box center [249, 93] width 89 height 10
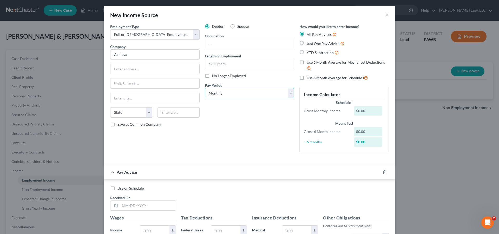
select select "2"
click option "Every Other Week" at bounding box center [0, 0] width 0 height 0
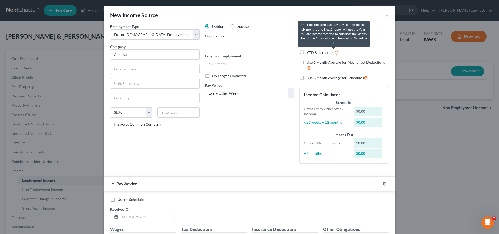
click at [335, 54] on icon at bounding box center [337, 52] width 4 height 5
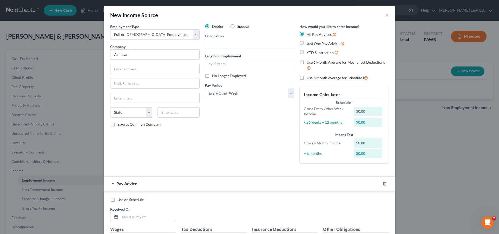
click at [307, 53] on label "YTD Subtraction" at bounding box center [323, 53] width 32 height 6
click at [309, 53] on input "YTD Subtraction" at bounding box center [310, 51] width 3 height 3
radio input "true"
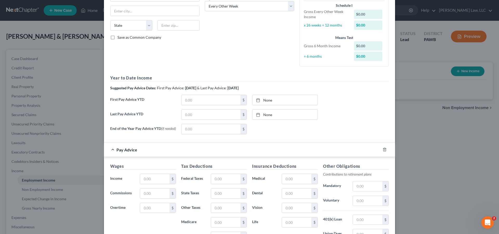
scroll to position [106, 0]
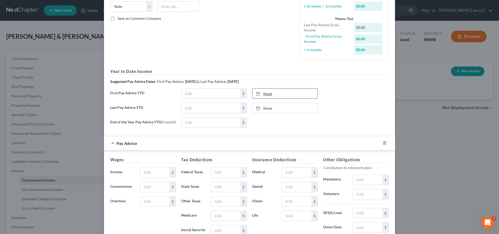
type input "[DATE]"
click at [256, 94] on icon at bounding box center [258, 94] width 4 height 4
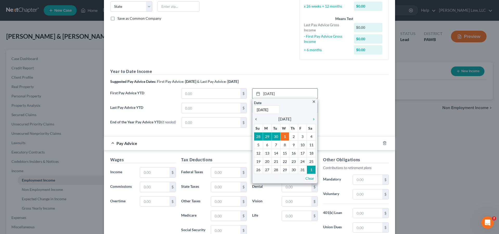
click at [255, 120] on icon "chevron_left" at bounding box center [257, 119] width 7 height 4
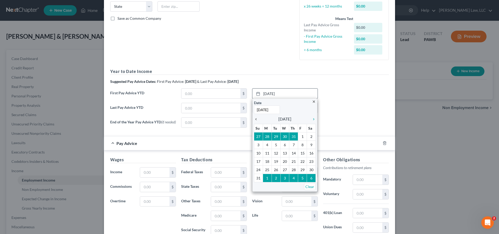
click at [255, 120] on icon "chevron_left" at bounding box center [257, 119] width 7 height 4
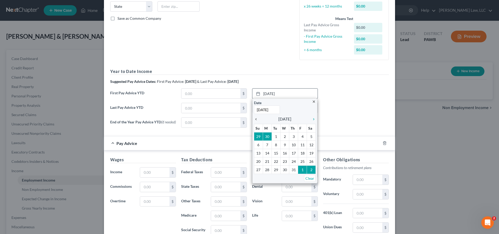
click at [255, 120] on icon "chevron_left" at bounding box center [257, 119] width 7 height 4
click at [254, 120] on icon "chevron_left" at bounding box center [257, 119] width 7 height 4
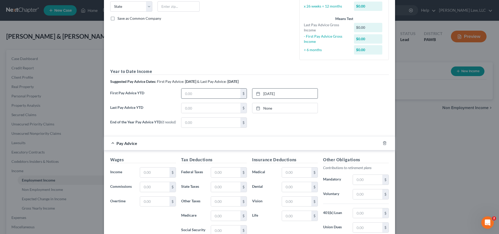
click at [214, 96] on input "text" at bounding box center [210, 94] width 59 height 10
type input "14,324.00"
click at [257, 110] on icon at bounding box center [258, 108] width 4 height 4
click at [183, 112] on input "text" at bounding box center [210, 108] width 59 height 10
type input "59,421.00"
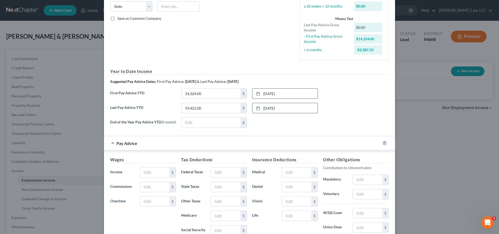
click at [309, 134] on form "Employment Type * Select Full or [DEMOGRAPHIC_DATA] Employment Self Employment …" at bounding box center [249, 98] width 279 height 360
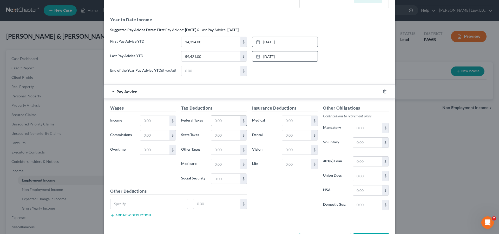
scroll to position [179, 0]
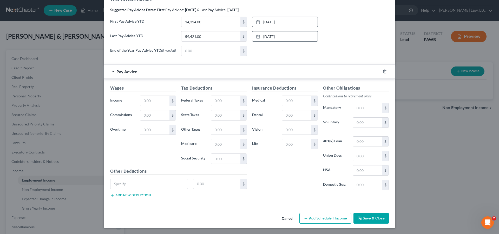
click at [376, 222] on button "Save & Close" at bounding box center [371, 218] width 35 height 11
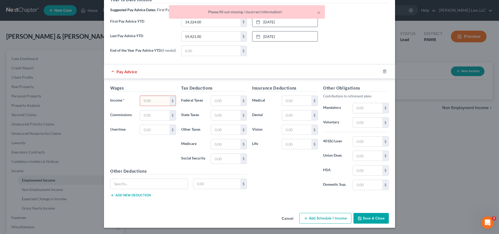
click at [376, 220] on button "Save & Close" at bounding box center [371, 218] width 35 height 11
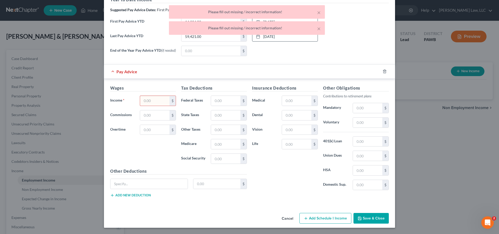
click at [357, 54] on div "End of the Year Pay Advice YTD (if needed) $ None close Date Time chevron_left …" at bounding box center [250, 53] width 284 height 15
click at [320, 30] on div "× Please fill out missing / incorrect information!" at bounding box center [247, 28] width 156 height 14
drag, startPoint x: 321, startPoint y: 10, endPoint x: 319, endPoint y: 13, distance: 2.8
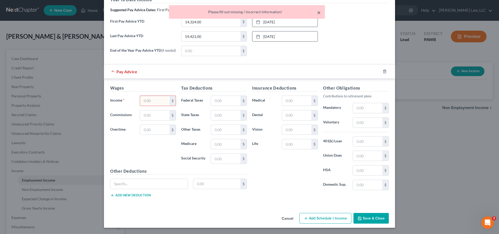
click at [318, 13] on button "×" at bounding box center [319, 12] width 4 height 6
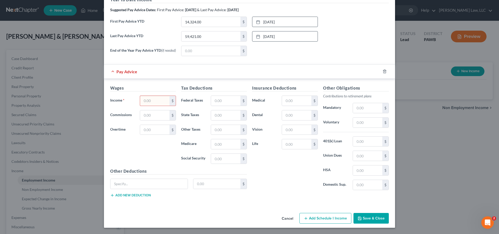
click at [160, 100] on input "text" at bounding box center [154, 101] width 29 height 10
click at [156, 98] on input "text" at bounding box center [154, 101] width 29 height 10
type input "3,163.00"
click at [229, 98] on input "text" at bounding box center [225, 101] width 29 height 10
type input "264.00"
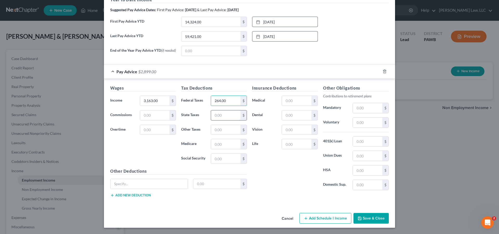
click at [223, 115] on input "text" at bounding box center [225, 116] width 29 height 10
type input "94.00"
click at [231, 132] on input "text" at bounding box center [225, 130] width 29 height 10
type input "32.00"
click at [229, 144] on input "text" at bounding box center [225, 144] width 29 height 10
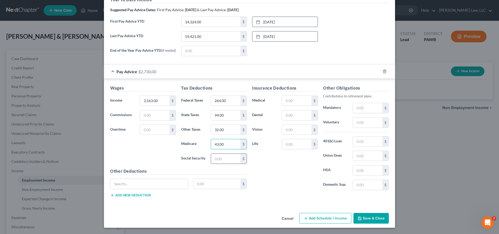
type input "43.00"
click at [223, 157] on input "text" at bounding box center [225, 159] width 29 height 10
type input "185.00"
click at [264, 140] on label "Life" at bounding box center [265, 144] width 30 height 10
click at [363, 125] on input "text" at bounding box center [367, 123] width 29 height 10
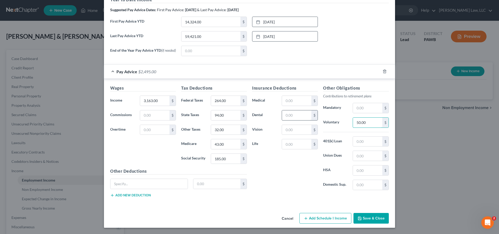
type input "50.00"
click at [295, 117] on input "text" at bounding box center [296, 116] width 29 height 10
type input "7.00"
click at [295, 131] on input "text" at bounding box center [296, 130] width 29 height 10
click at [367, 125] on input "50.00" at bounding box center [367, 123] width 29 height 10
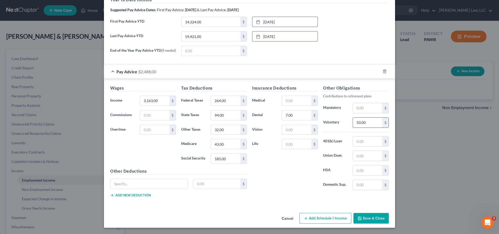
click at [367, 125] on input "50.00" at bounding box center [367, 123] width 29 height 10
type input "176.00"
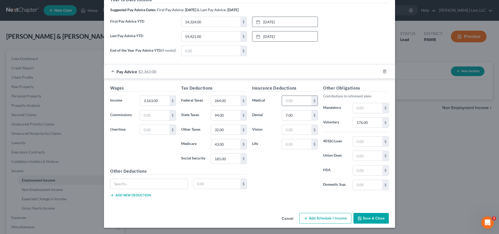
click at [299, 103] on input "text" at bounding box center [296, 101] width 29 height 10
type input "177.00"
click at [274, 169] on div "Insurance Deductions Medical 177.00 $ Dental 7.00 $ Vision $ Life $" at bounding box center [285, 139] width 71 height 109
click at [296, 128] on input "text" at bounding box center [296, 130] width 29 height 10
type input "3.00"
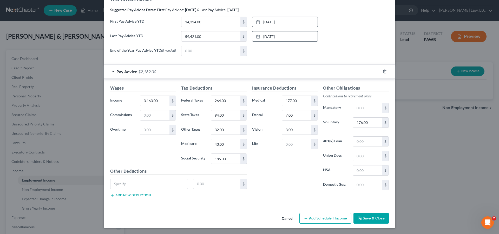
click at [286, 207] on div "Employment Type * Select Full or [DEMOGRAPHIC_DATA] Employment Self Employment …" at bounding box center [249, 28] width 291 height 365
click at [289, 144] on input "text" at bounding box center [296, 144] width 29 height 10
type input "4.00"
click at [286, 167] on div "Insurance Deductions Medical 177.00 $ Dental 7.00 $ Vision 3.00 $ Life 4.00 $" at bounding box center [285, 139] width 71 height 109
click at [164, 183] on input "text" at bounding box center [149, 184] width 77 height 10
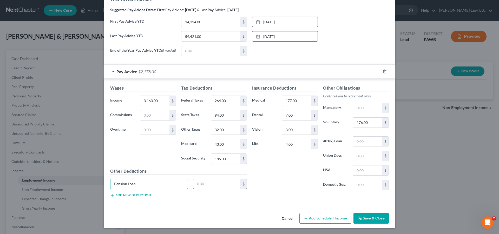
type input "Pension Loan"
click at [210, 185] on input "text" at bounding box center [216, 184] width 47 height 10
type input "128.00"
click at [369, 218] on button "Save & Close" at bounding box center [371, 218] width 35 height 11
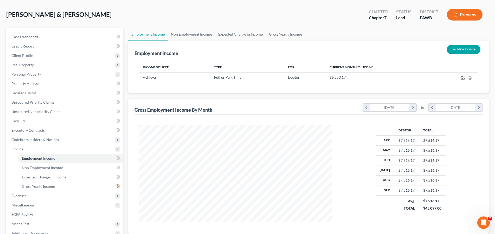
scroll to position [79, 0]
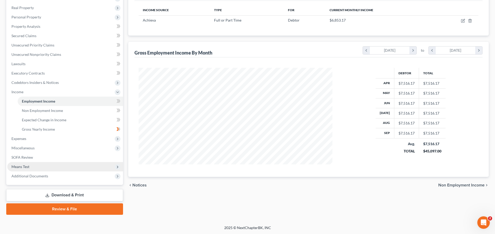
click at [27, 168] on span "Means Test" at bounding box center [20, 167] width 18 height 4
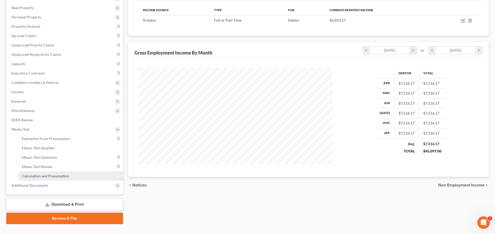
click at [51, 177] on span "Calculation and Presumption" at bounding box center [45, 176] width 47 height 4
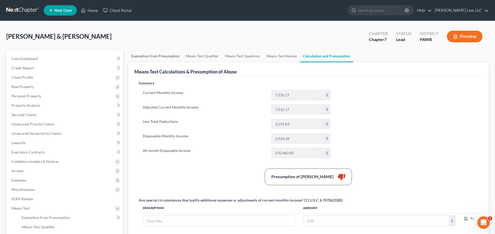
click at [153, 56] on link "Exemption from Presumption" at bounding box center [155, 56] width 54 height 12
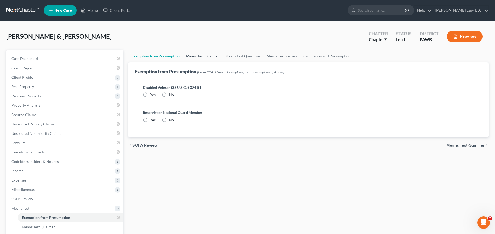
click at [204, 58] on link "Means Test Qualifier" at bounding box center [202, 56] width 39 height 12
